Goal: Task Accomplishment & Management: Complete application form

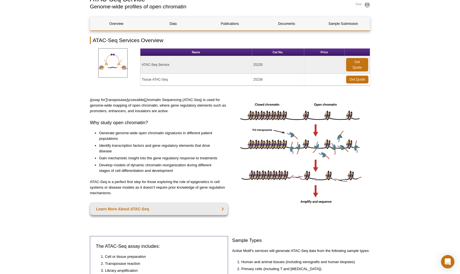
scroll to position [50, 0]
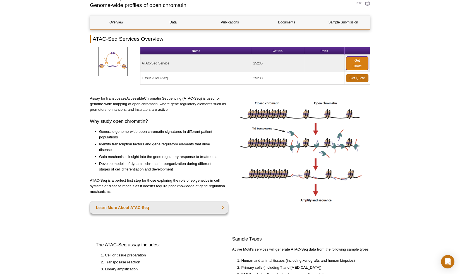
click at [359, 64] on link "Get Quote" at bounding box center [357, 63] width 22 height 13
click at [358, 62] on link "Get Quote" at bounding box center [357, 63] width 22 height 13
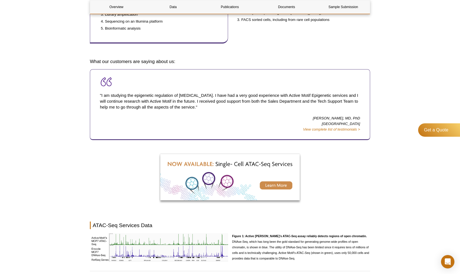
scroll to position [323, 0]
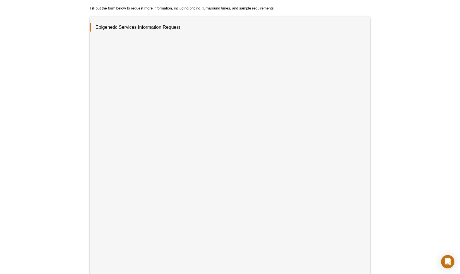
scroll to position [83, 0]
